Goal: Find specific page/section

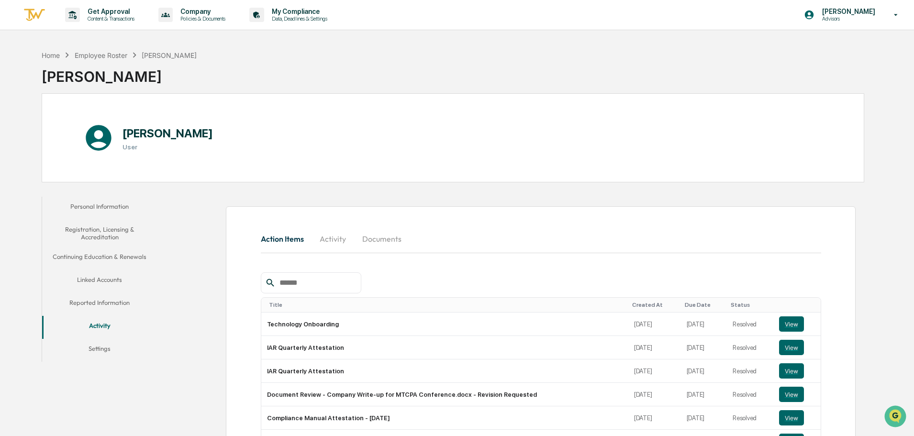
click at [105, 263] on button "Reported Information" at bounding box center [99, 304] width 115 height 23
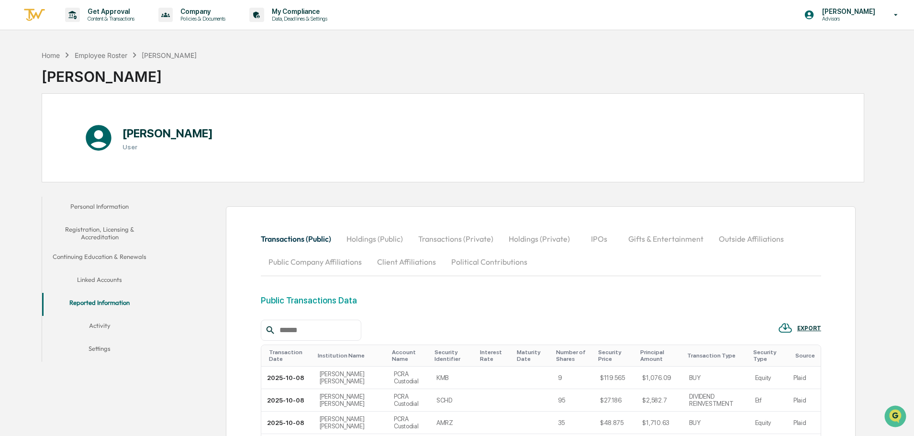
click at [607, 241] on button "Outside Affiliations" at bounding box center [751, 238] width 80 height 23
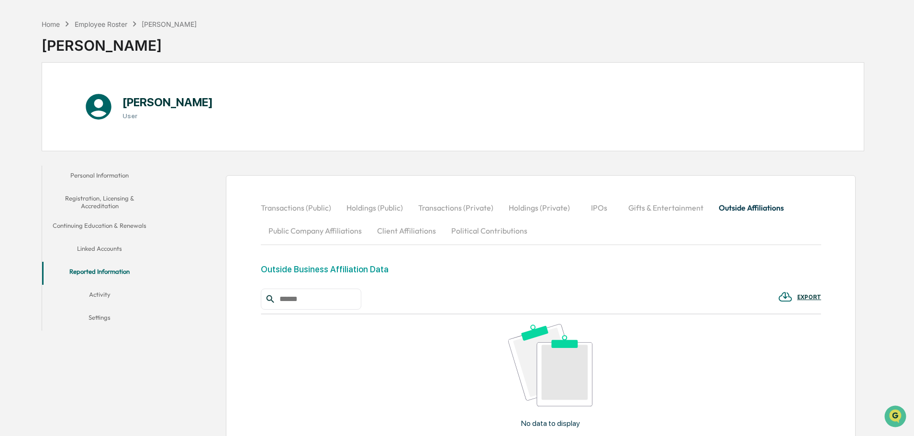
scroll to position [48, 0]
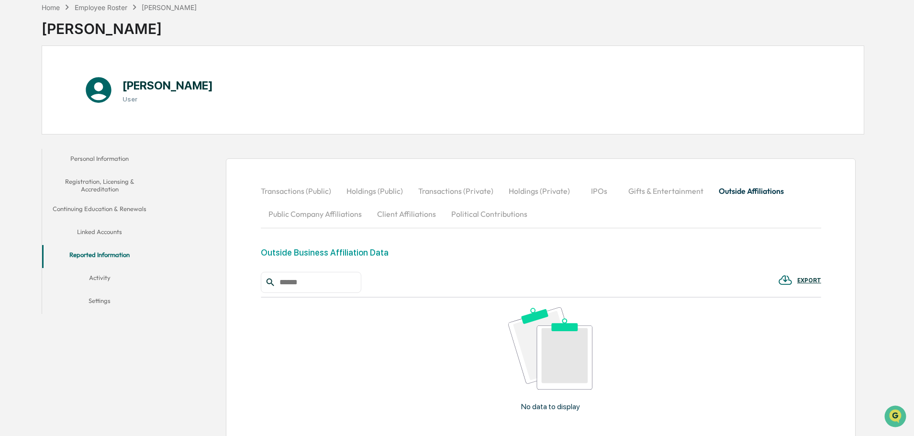
click at [607, 263] on img at bounding box center [785, 280] width 14 height 14
click at [607, 263] on div at bounding box center [459, 218] width 919 height 436
click at [344, 249] on div "Outside Business Affiliation Data" at bounding box center [325, 252] width 128 height 10
click at [52, 7] on div "Home" at bounding box center [51, 7] width 18 height 8
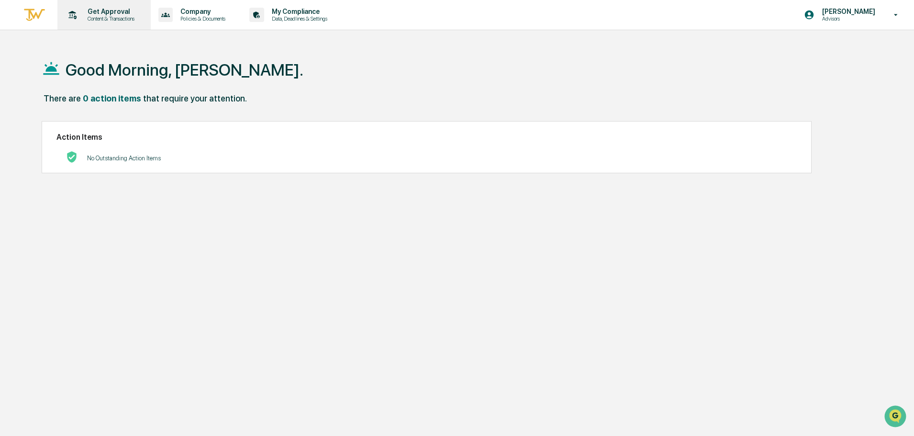
click at [100, 8] on p "Get Approval" at bounding box center [109, 12] width 59 height 8
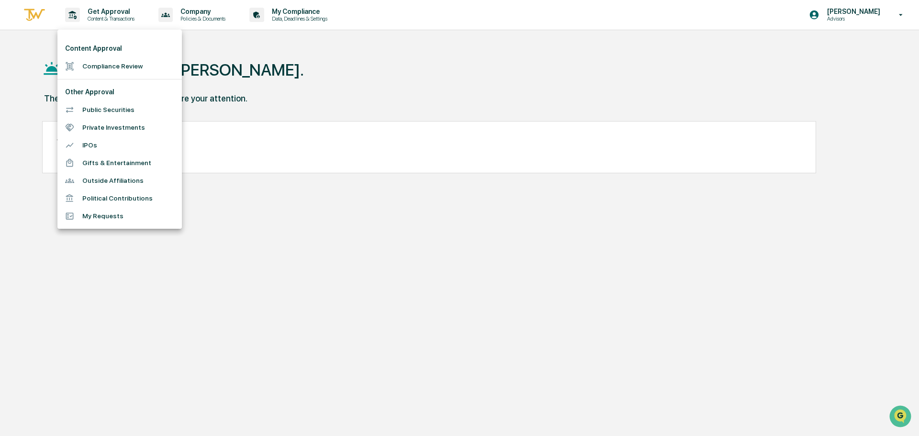
click at [284, 60] on div at bounding box center [459, 218] width 919 height 436
